Goal: Task Accomplishment & Management: Manage account settings

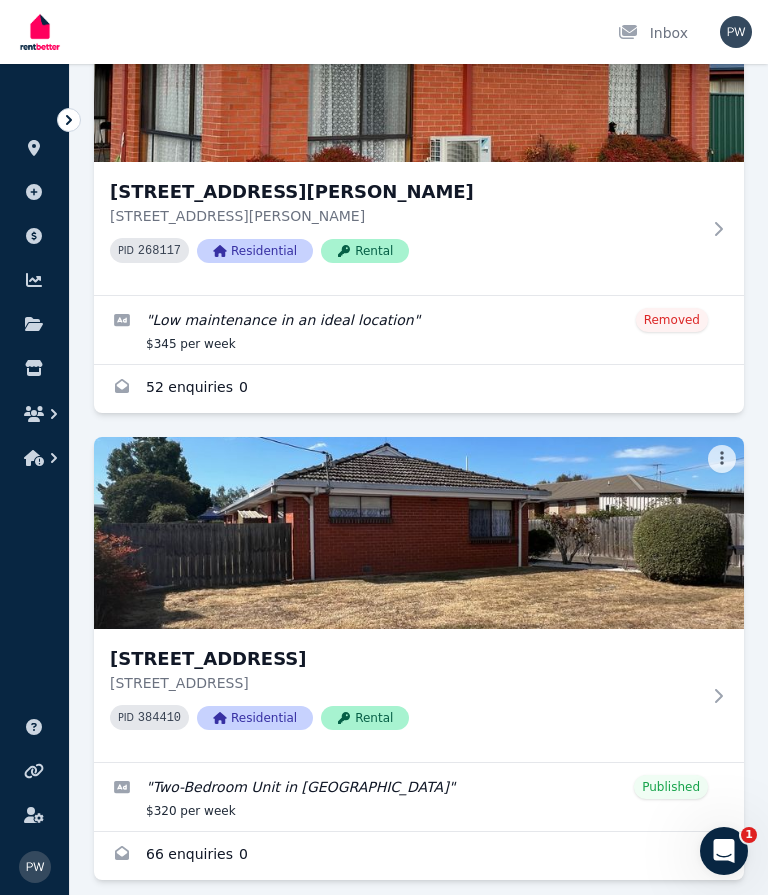
click at [478, 541] on img at bounding box center [419, 533] width 650 height 192
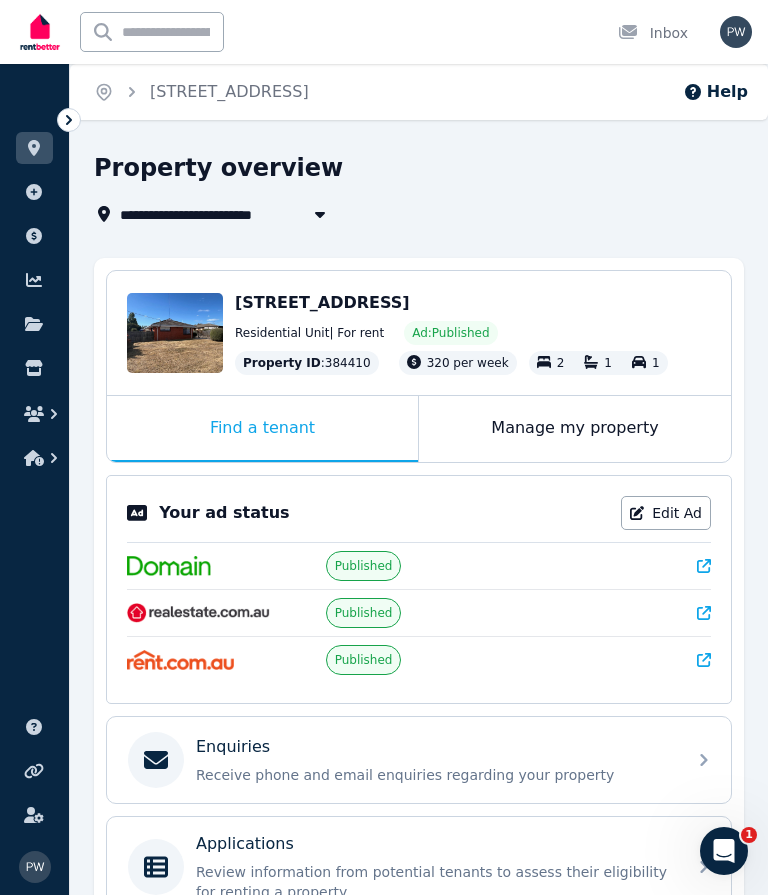
click at [181, 353] on icon at bounding box center [178, 355] width 12 height 12
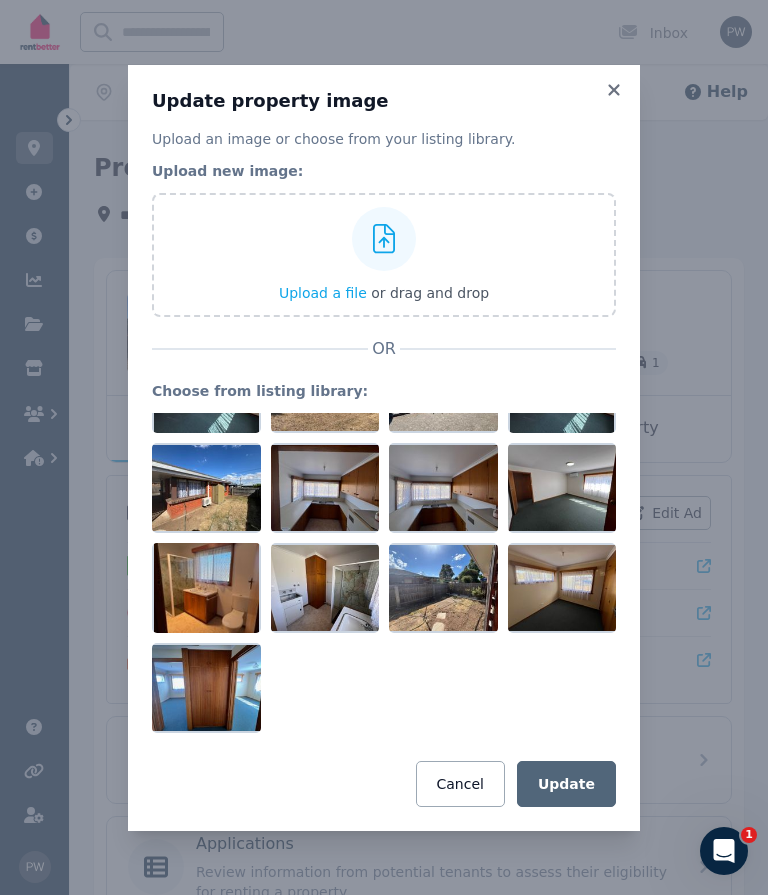
scroll to position [266, 0]
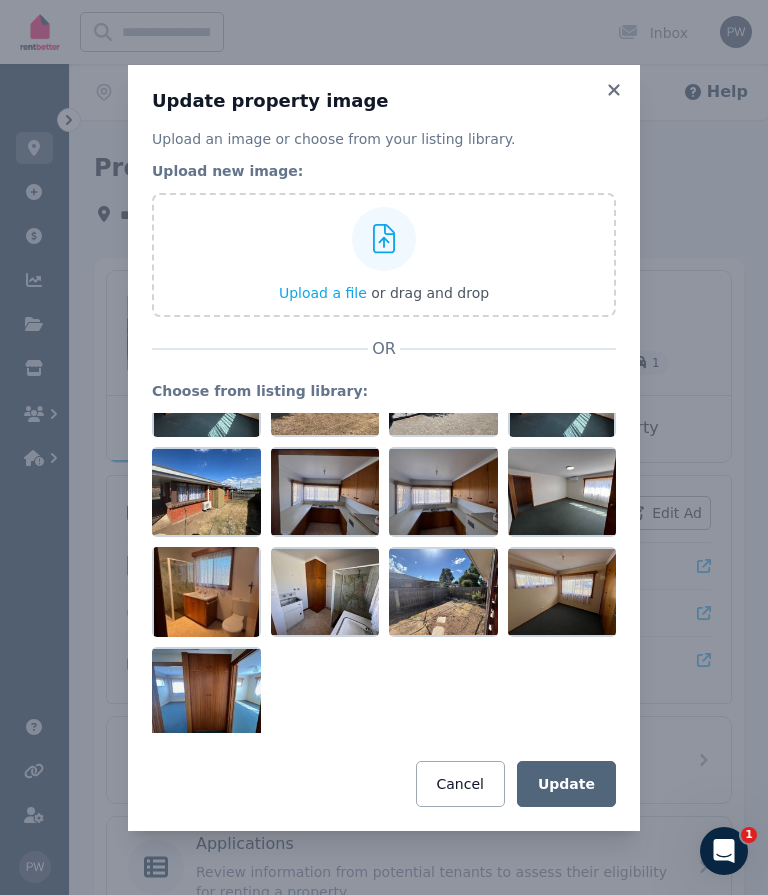
click at [301, 709] on div at bounding box center [384, 573] width 464 height 320
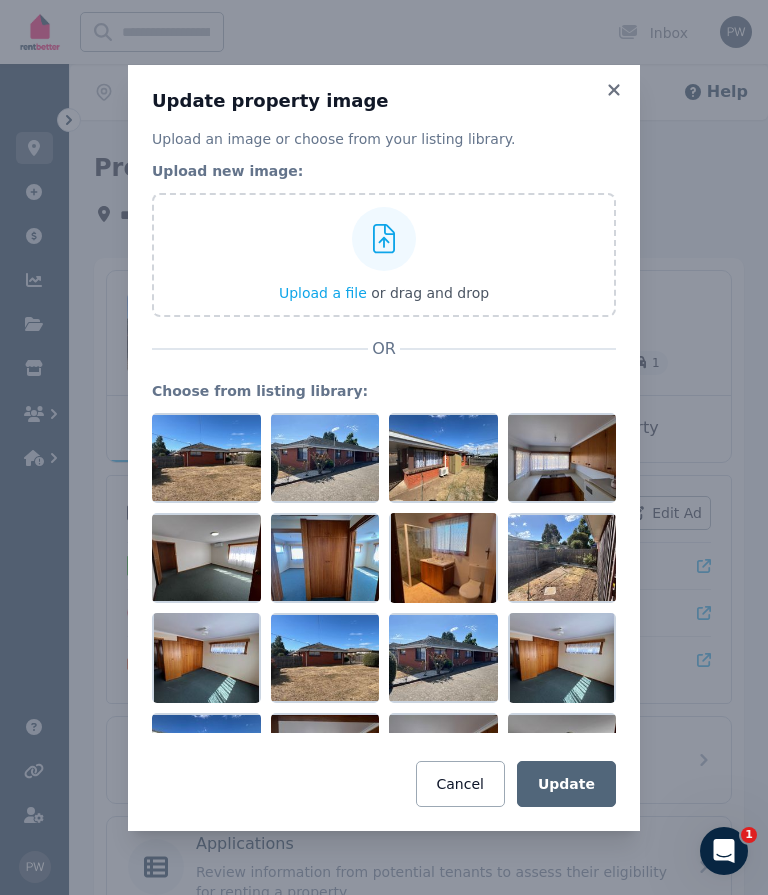
scroll to position [0, 0]
click at [206, 463] on div at bounding box center [206, 458] width 109 height 90
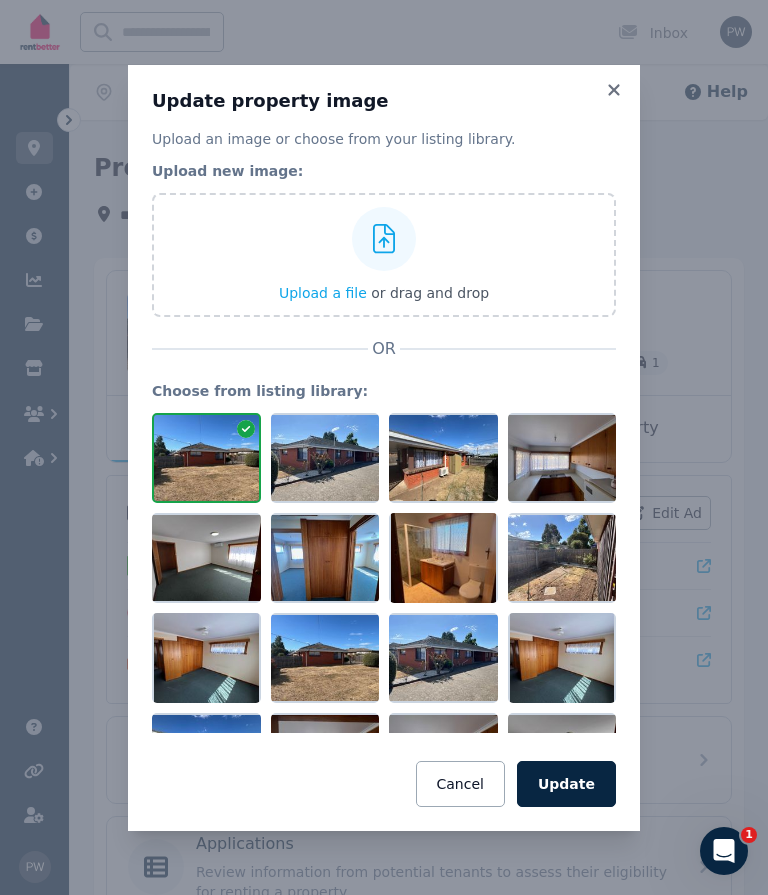
click at [249, 441] on div at bounding box center [246, 431] width 18 height 24
click at [477, 797] on button "Cancel" at bounding box center [460, 784] width 89 height 46
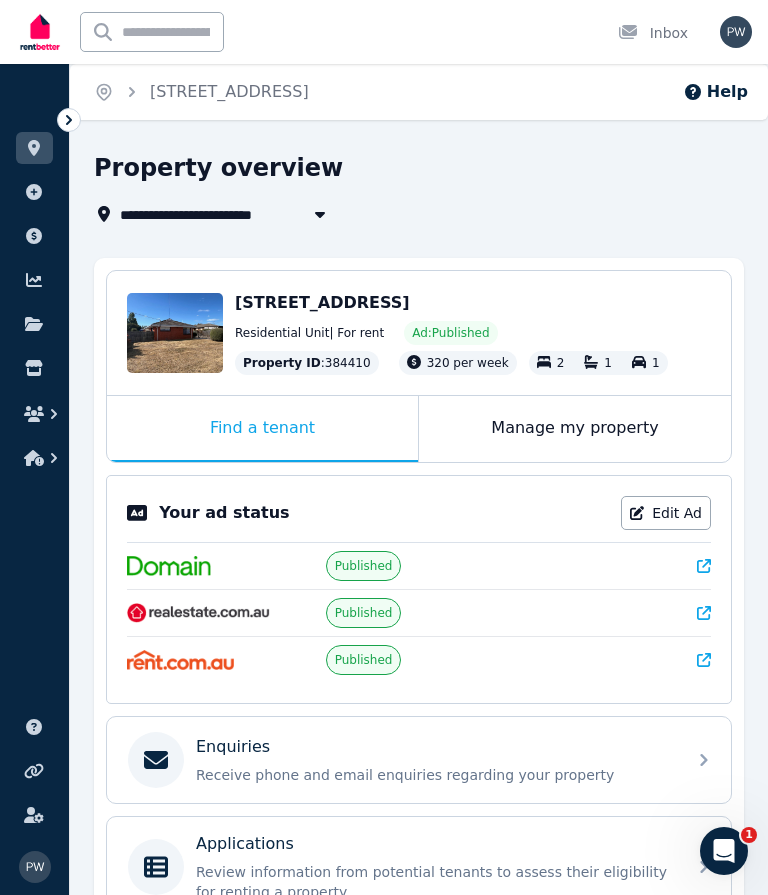
click at [200, 361] on span "Edit" at bounding box center [201, 355] width 23 height 16
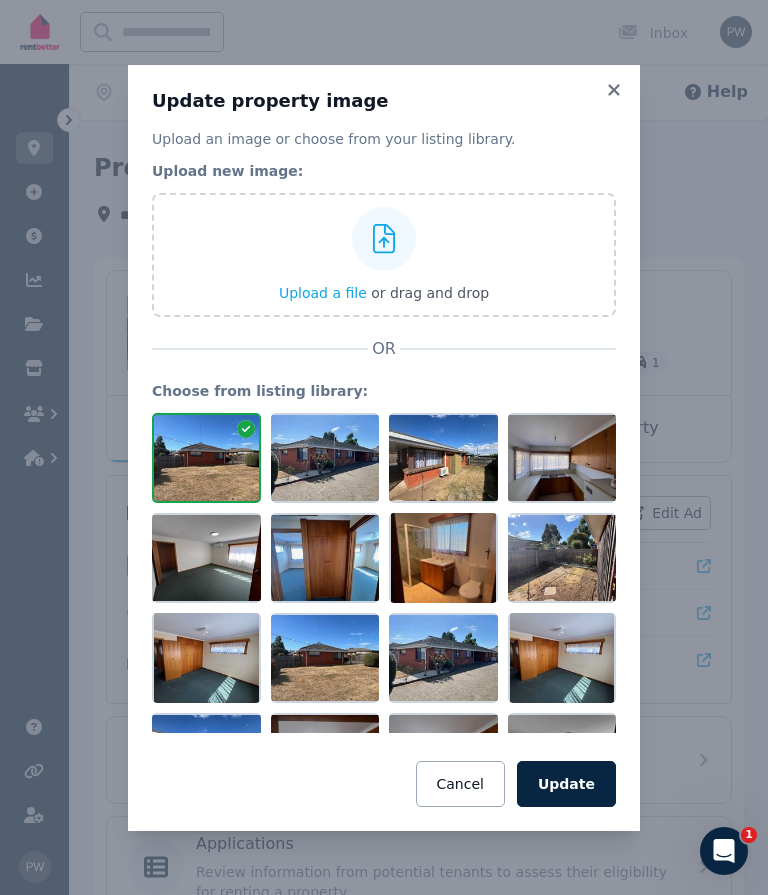
click at [470, 791] on button "Cancel" at bounding box center [460, 784] width 89 height 46
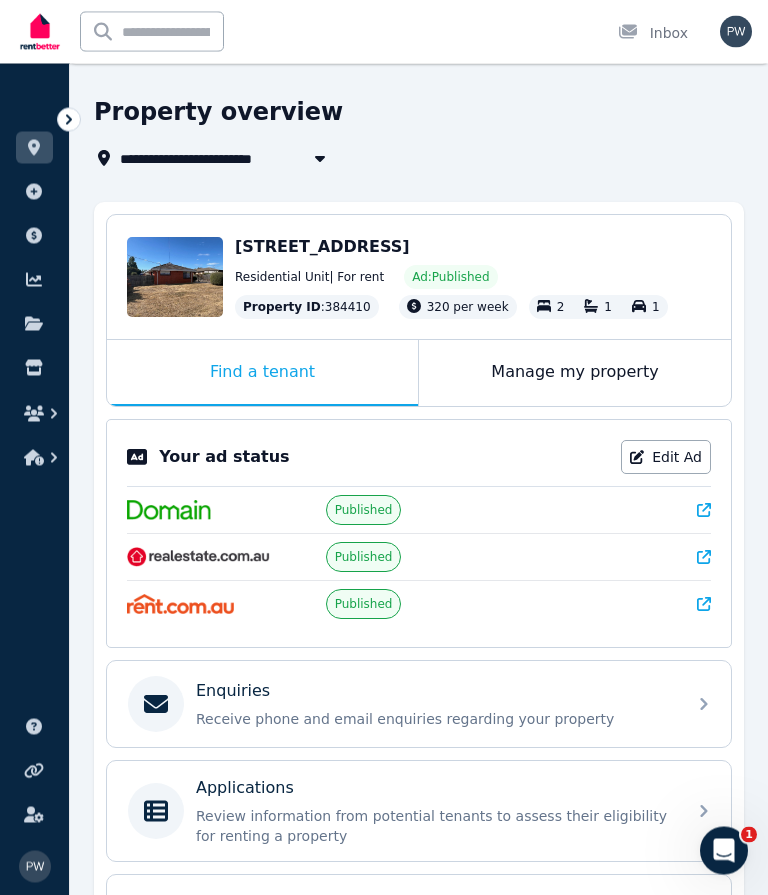
scroll to position [56, 0]
click at [378, 525] on span "Published" at bounding box center [364, 510] width 76 height 30
click at [177, 520] on img at bounding box center [169, 510] width 84 height 20
click at [171, 271] on div "Edit" at bounding box center [175, 277] width 96 height 80
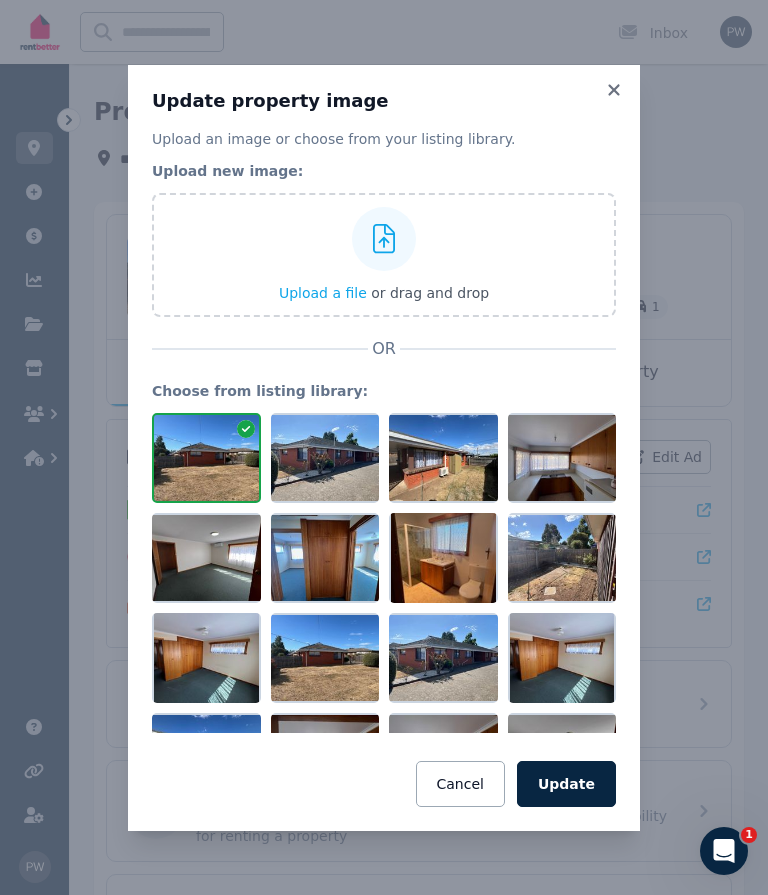
click at [247, 438] on icon at bounding box center [246, 429] width 18 height 18
click at [249, 438] on icon at bounding box center [246, 429] width 18 height 18
click at [483, 807] on button "Cancel" at bounding box center [460, 784] width 89 height 46
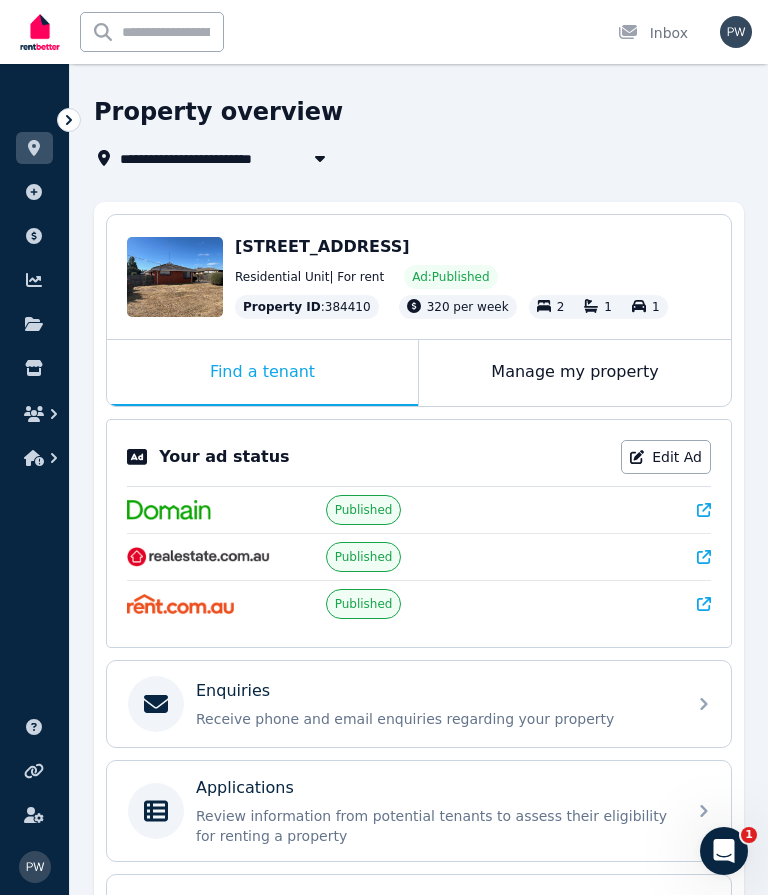
click at [177, 258] on div "Edit" at bounding box center [175, 277] width 96 height 80
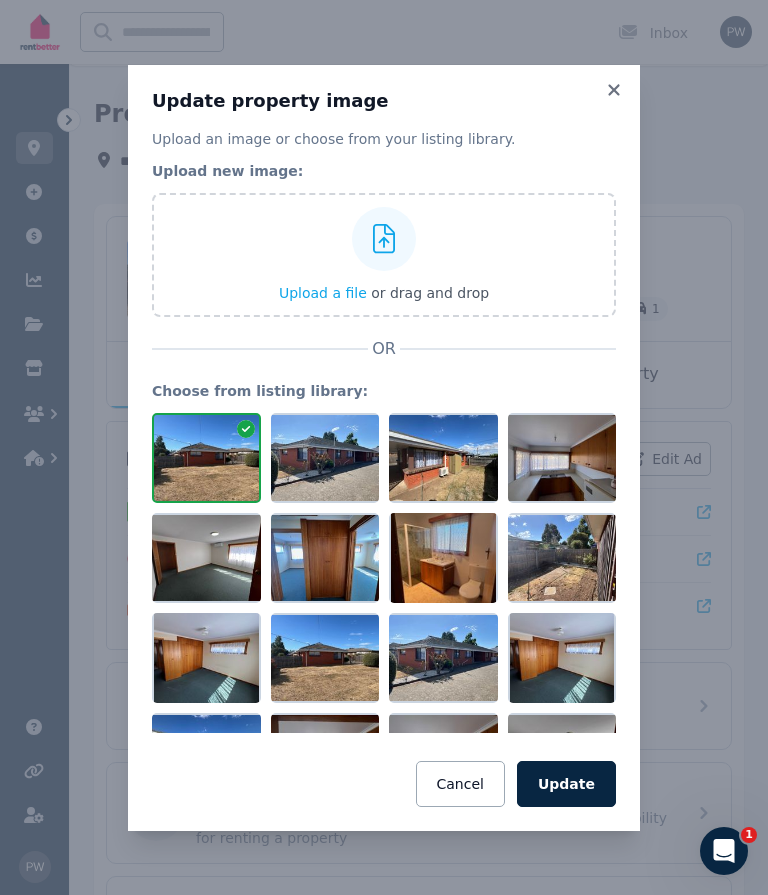
click at [621, 99] on icon at bounding box center [614, 90] width 20 height 18
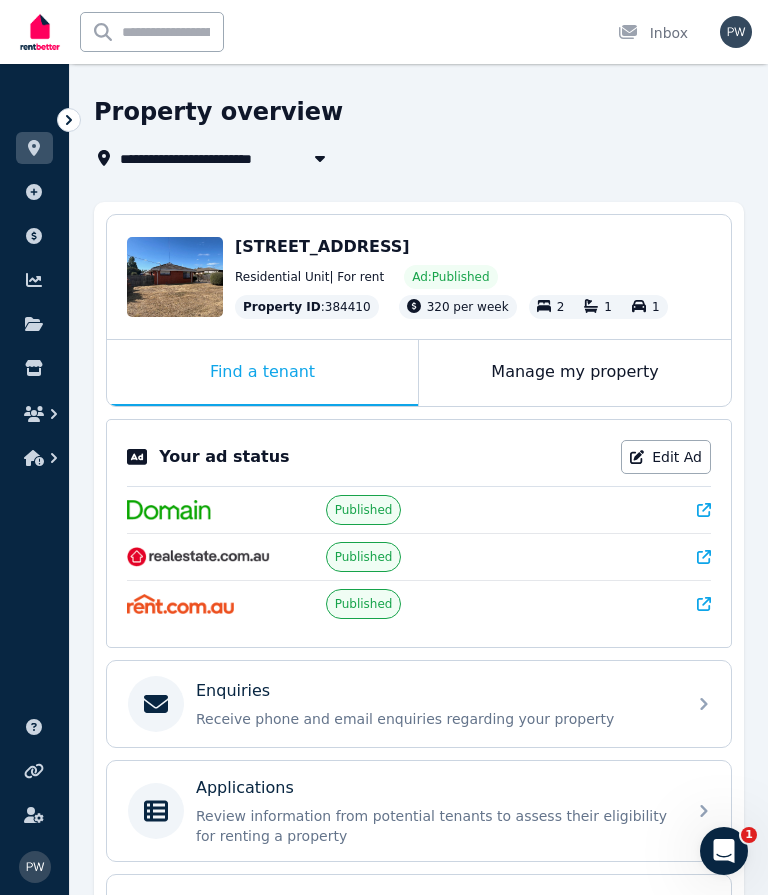
click at [337, 181] on div "**********" at bounding box center [419, 619] width 650 height 1046
click at [336, 154] on button "button" at bounding box center [320, 158] width 36 height 24
type input "**********"
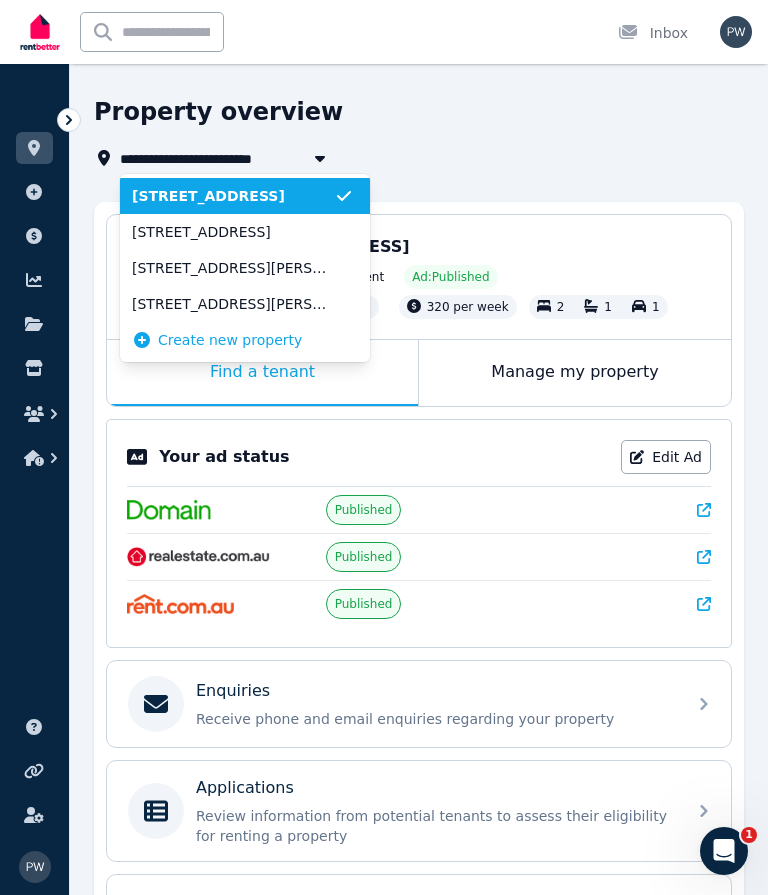
click at [716, 614] on div "Your ad status Edit Ad Published Published Published" at bounding box center [419, 533] width 626 height 229
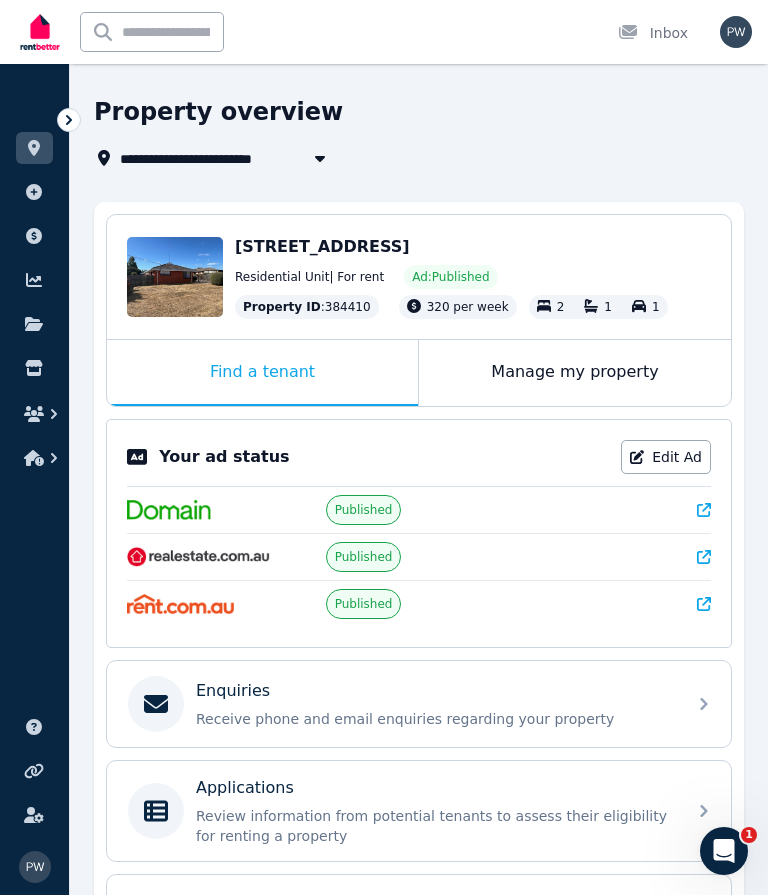
click at [283, 2] on div "k Inbox" at bounding box center [354, 32] width 676 height 64
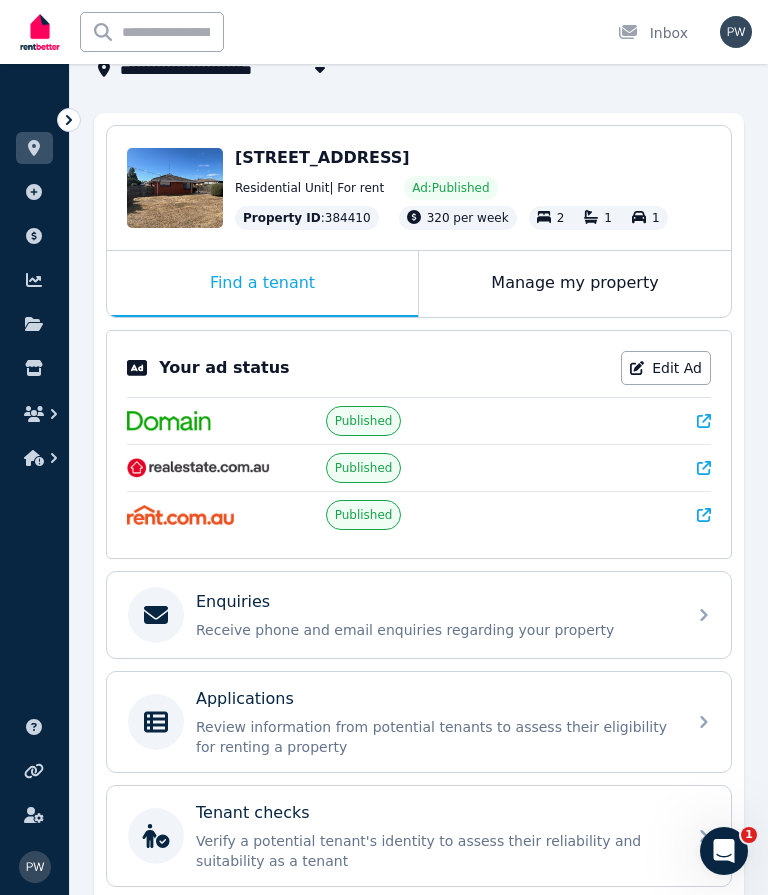
scroll to position [144, 0]
